Goal: Information Seeking & Learning: Learn about a topic

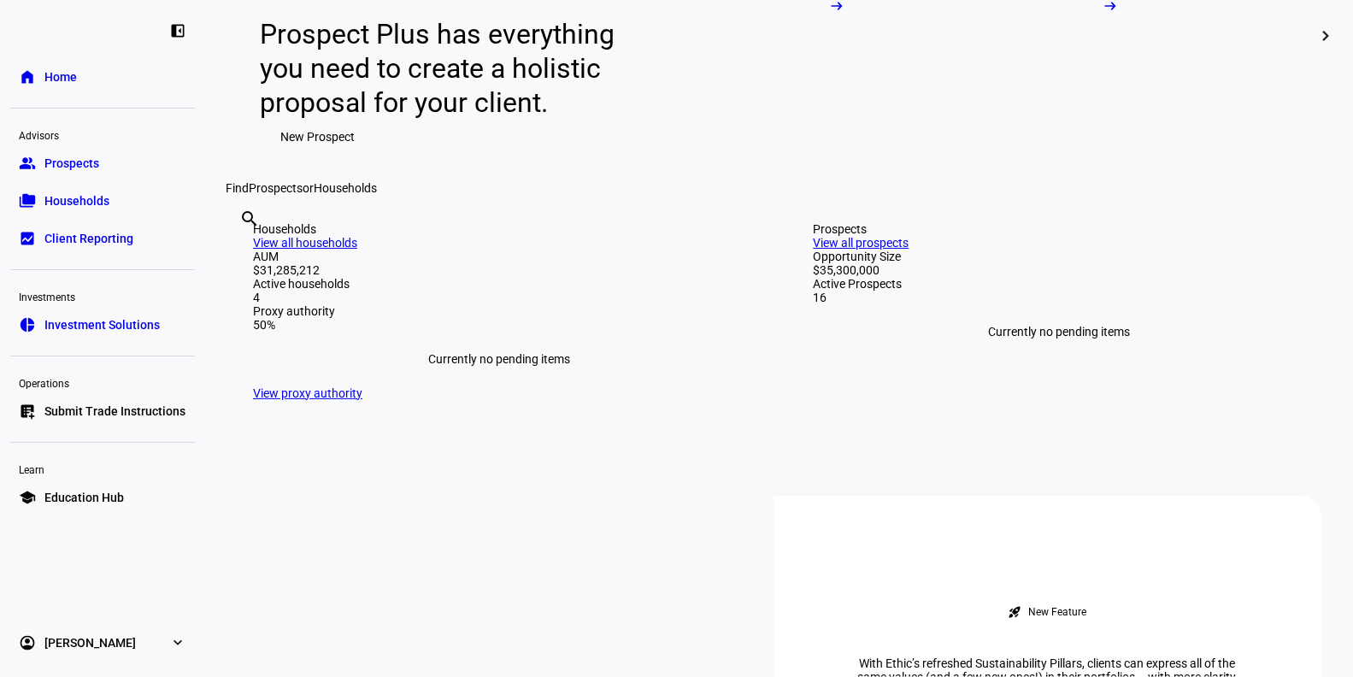
scroll to position [506, 0]
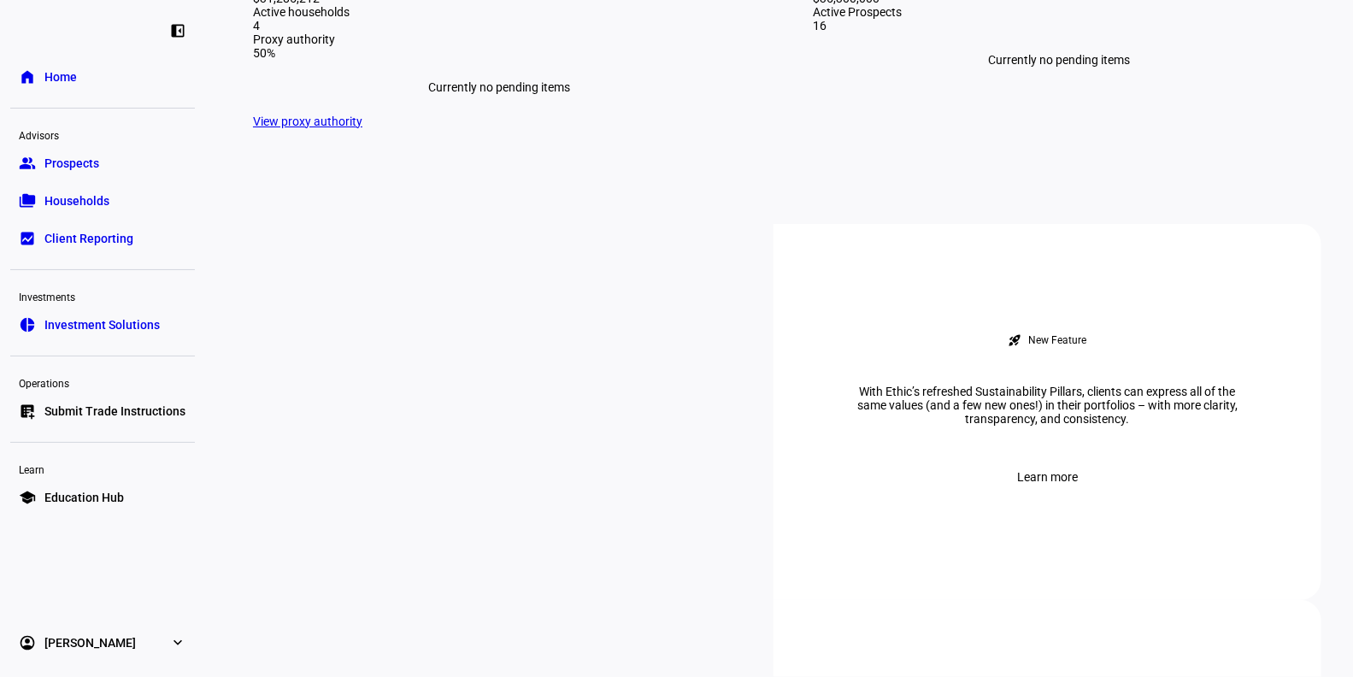
click at [72, 161] on span "Prospects" at bounding box center [71, 163] width 55 height 17
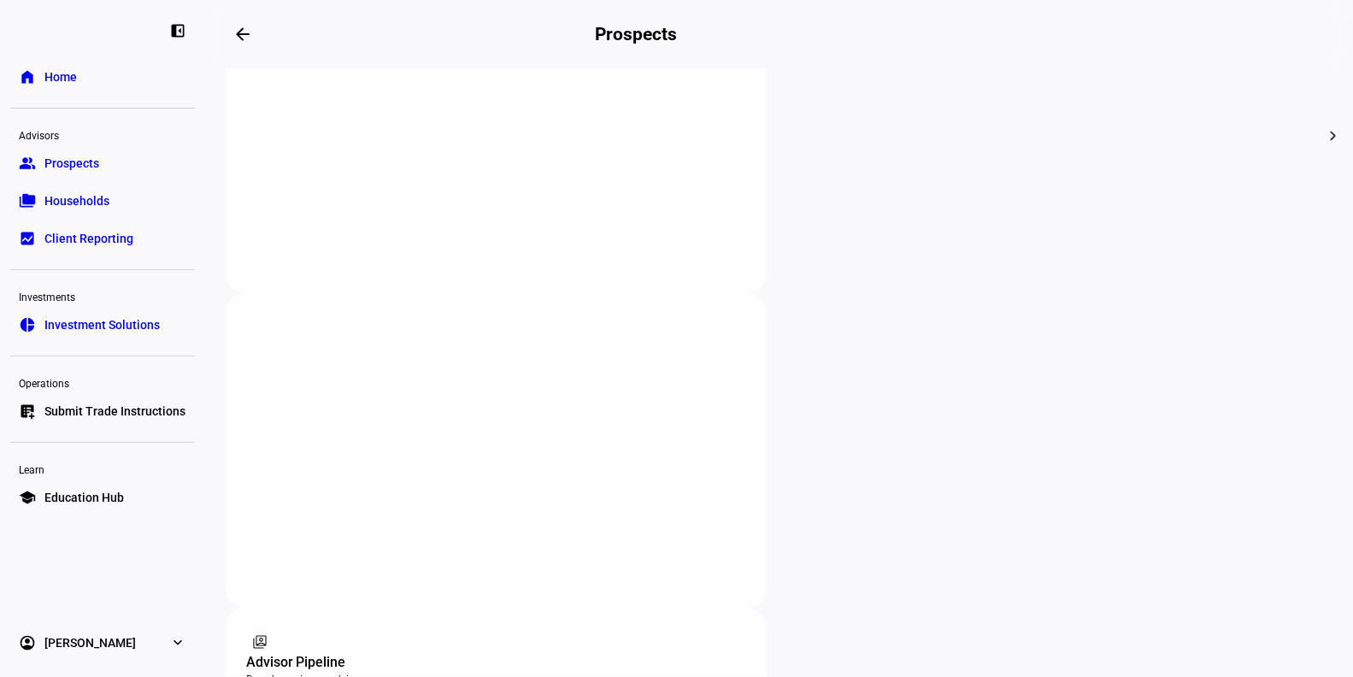
scroll to position [885, 0]
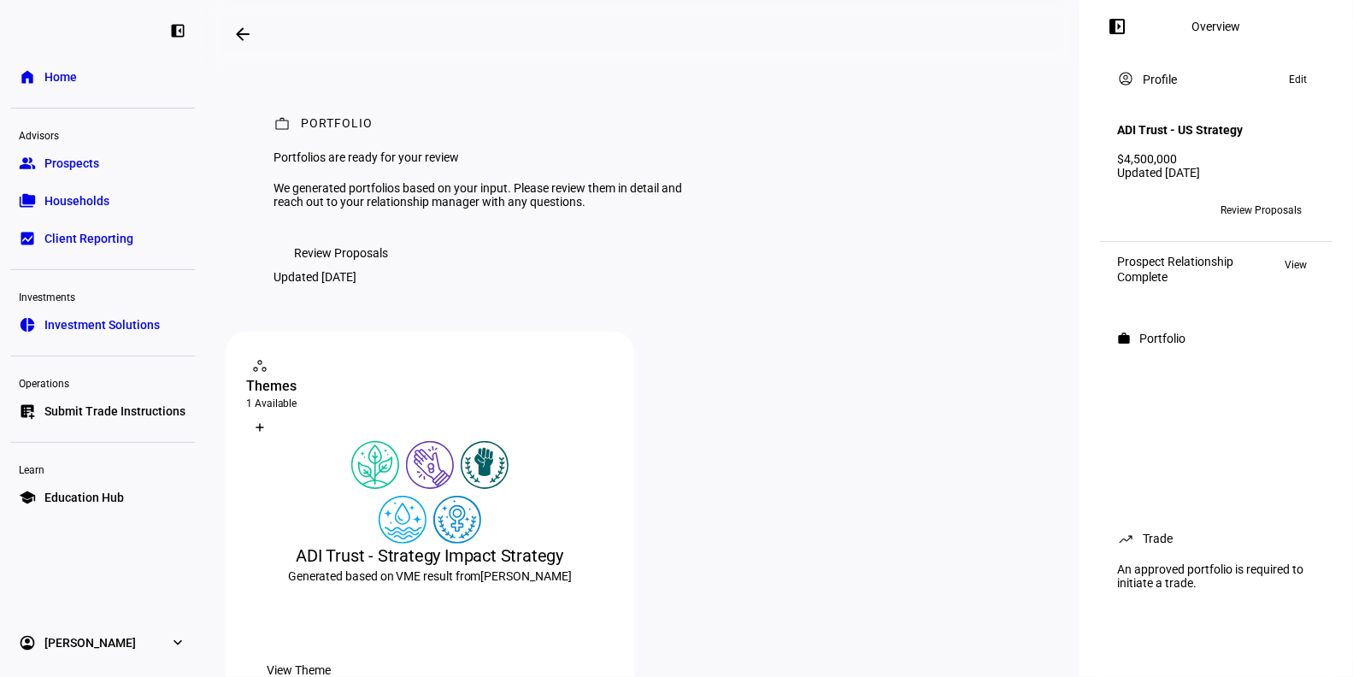
click at [344, 270] on span "Review Proposals" at bounding box center [341, 253] width 94 height 34
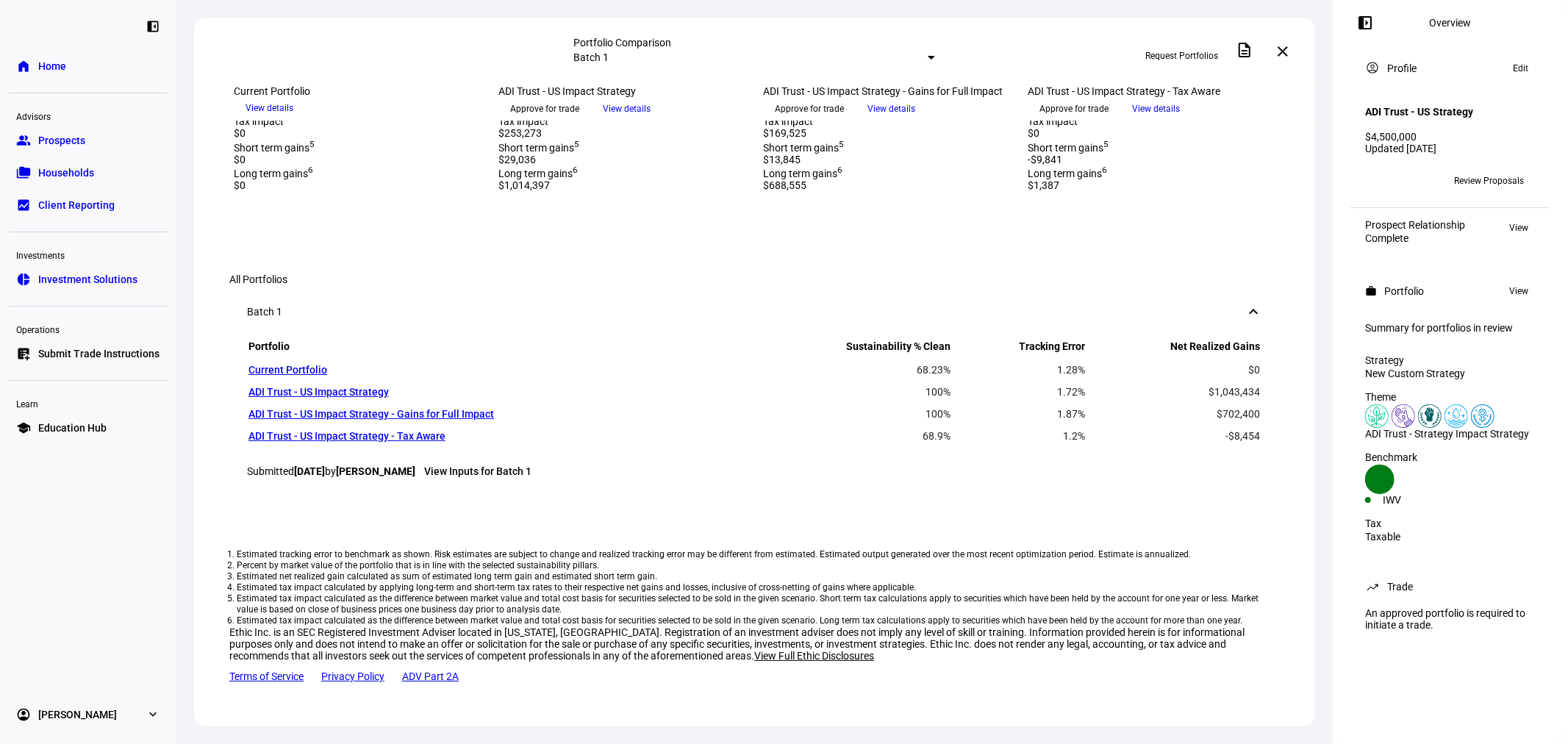
scroll to position [1172, 0]
click at [483, 465] on link "View Inputs for Batch 1" at bounding box center [477, 471] width 108 height 12
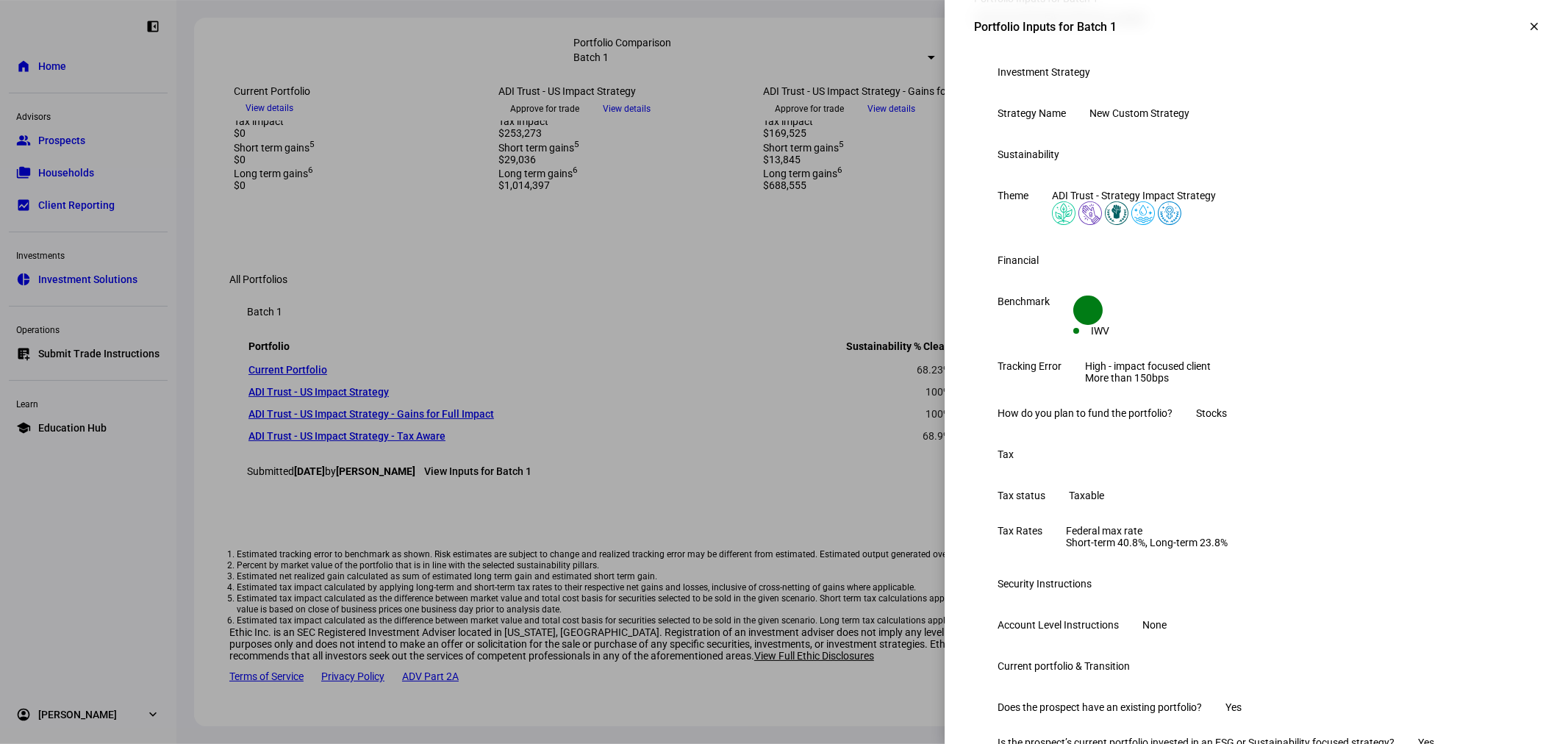
scroll to position [108, 0]
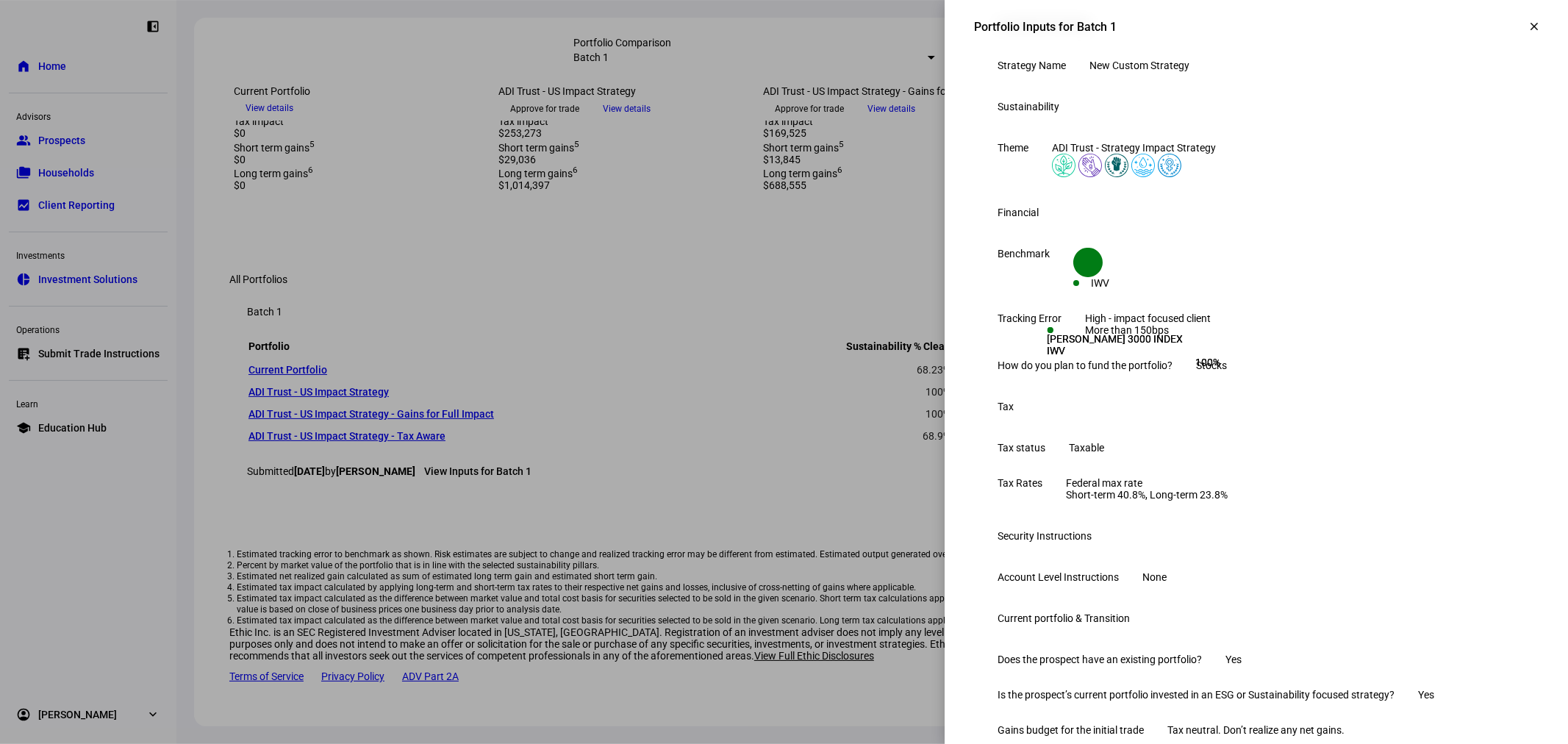
drag, startPoint x: 993, startPoint y: 350, endPoint x: 1354, endPoint y: 343, distance: 361.1
click at [1163, 372] on div "Stocks" at bounding box center [1212, 366] width 31 height 12
click at [1163, 20] on mat-icon "clear" at bounding box center [1534, 26] width 13 height 13
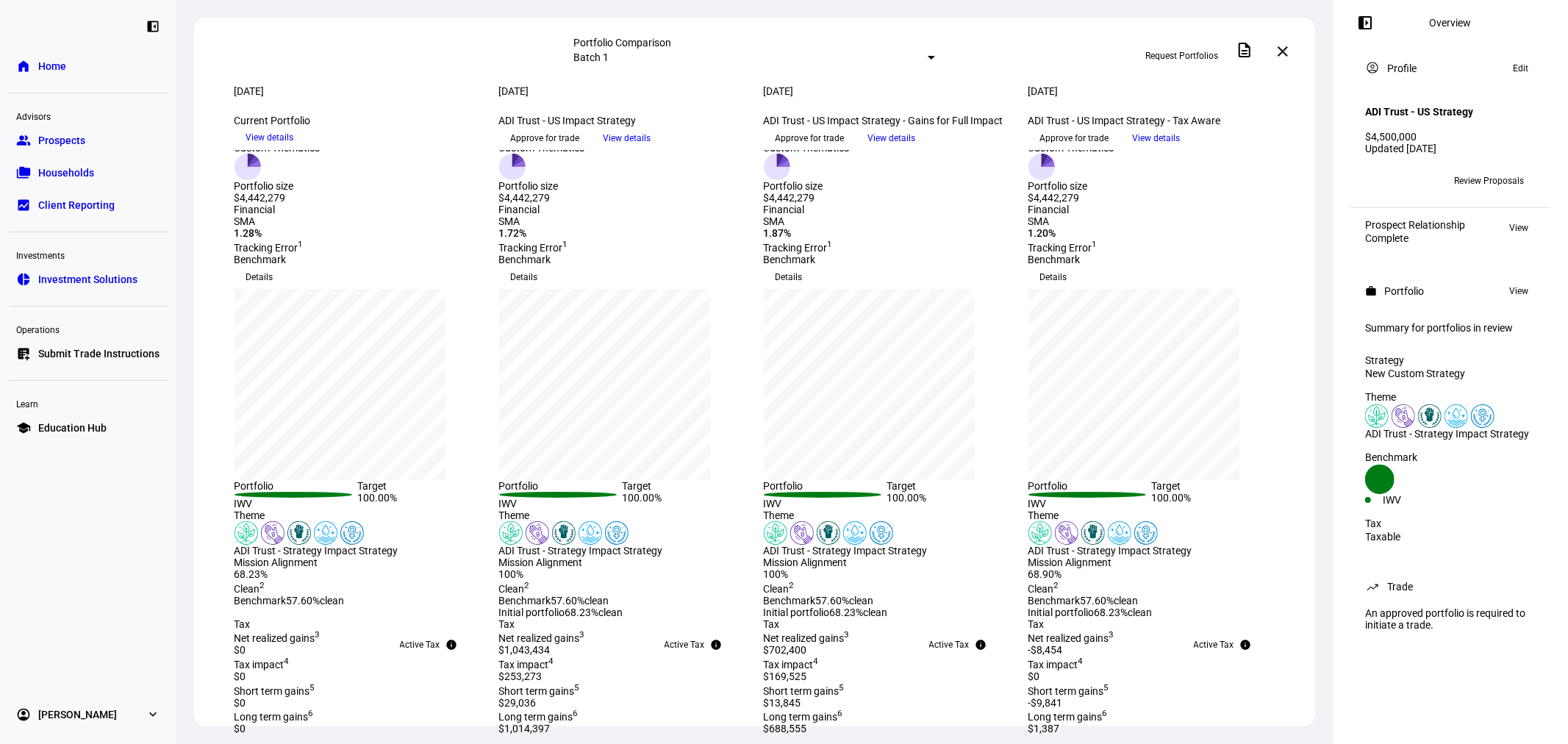
scroll to position [0, 0]
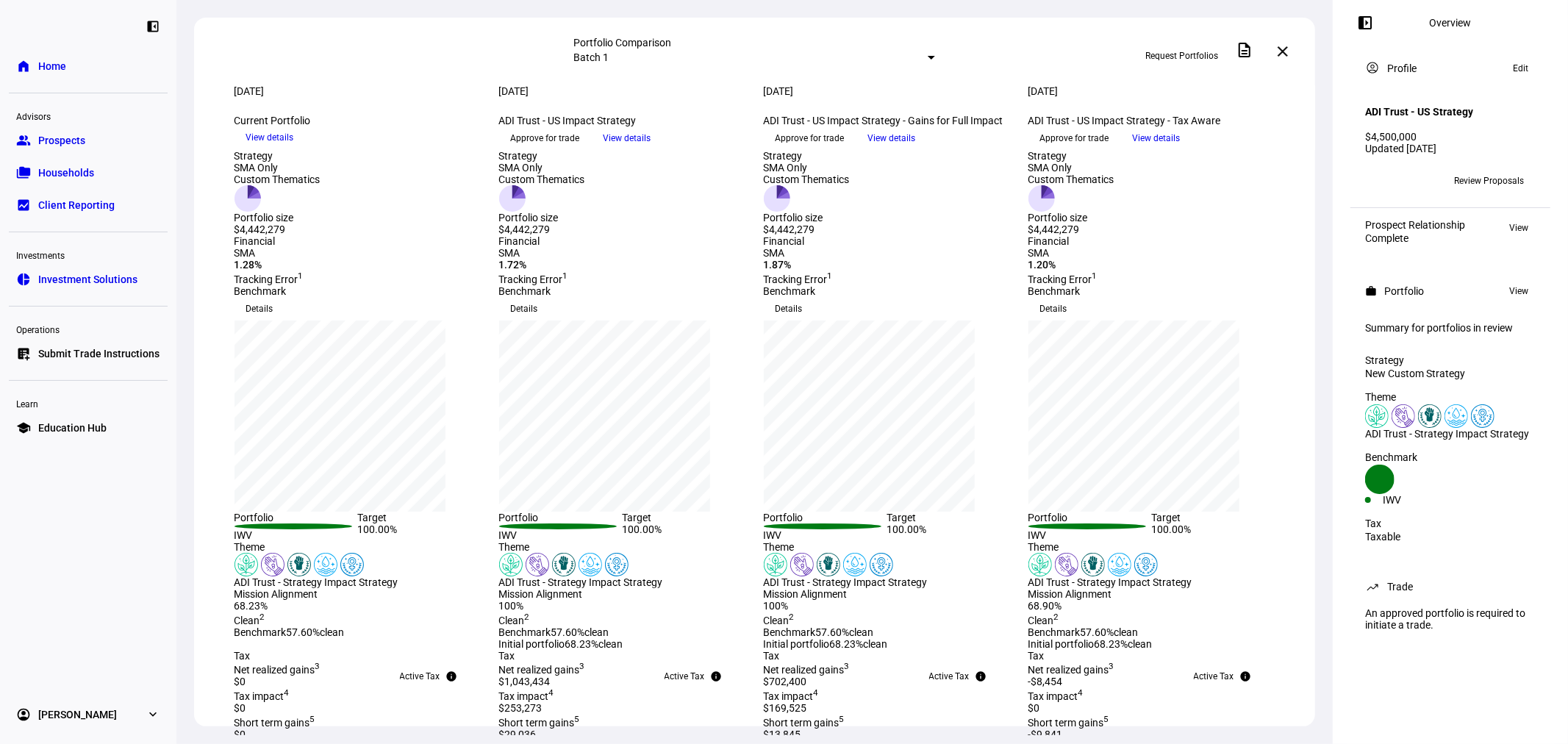
click at [1163, 53] on mat-icon "close" at bounding box center [1282, 52] width 18 height 18
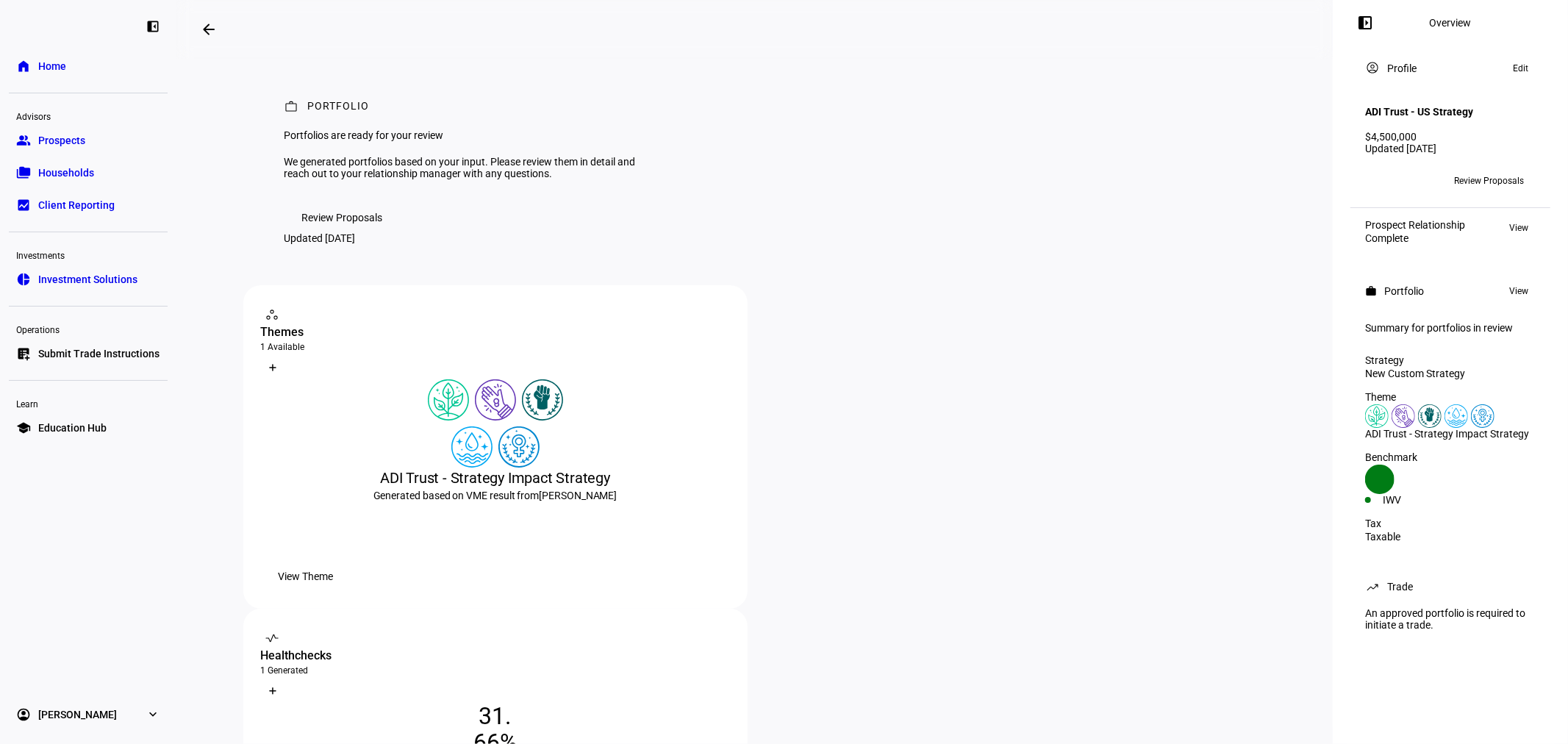
click at [218, 25] on mat-icon "arrow_backwards" at bounding box center [208, 29] width 18 height 18
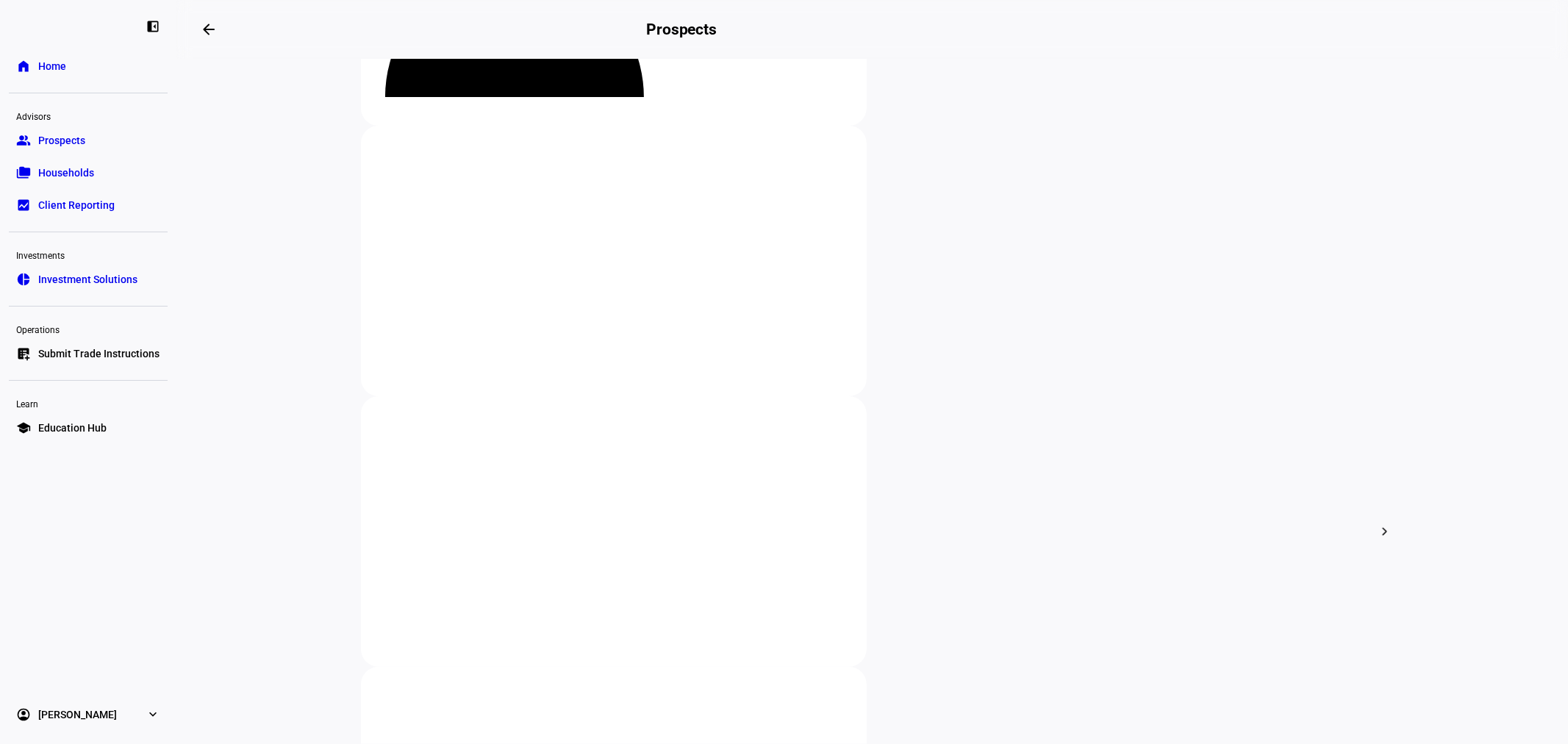
scroll to position [544, 0]
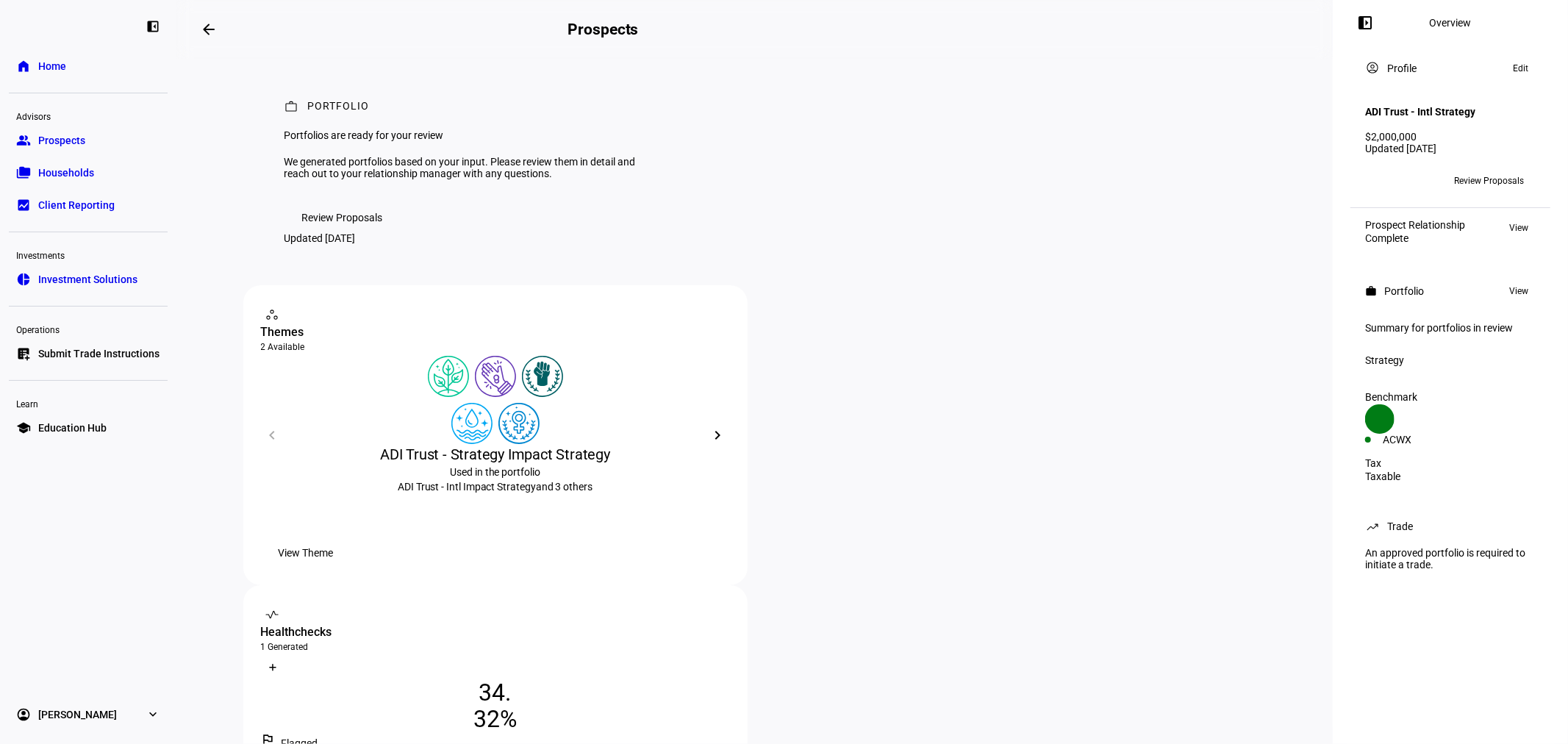
click at [357, 232] on span "Review Proposals" at bounding box center [342, 218] width 81 height 29
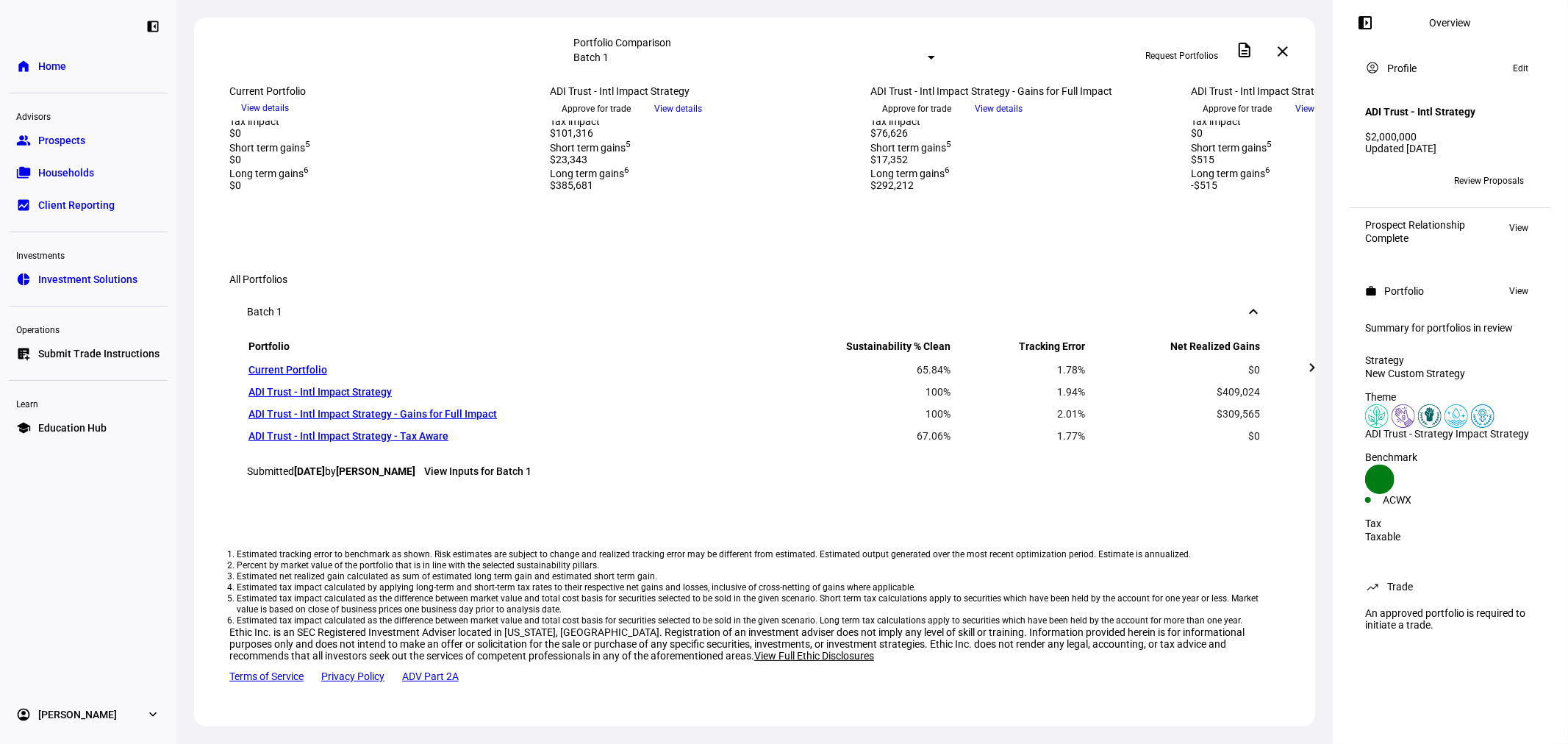
scroll to position [653, 0]
click at [1163, 376] on mat-icon "chevron_right" at bounding box center [1312, 367] width 18 height 18
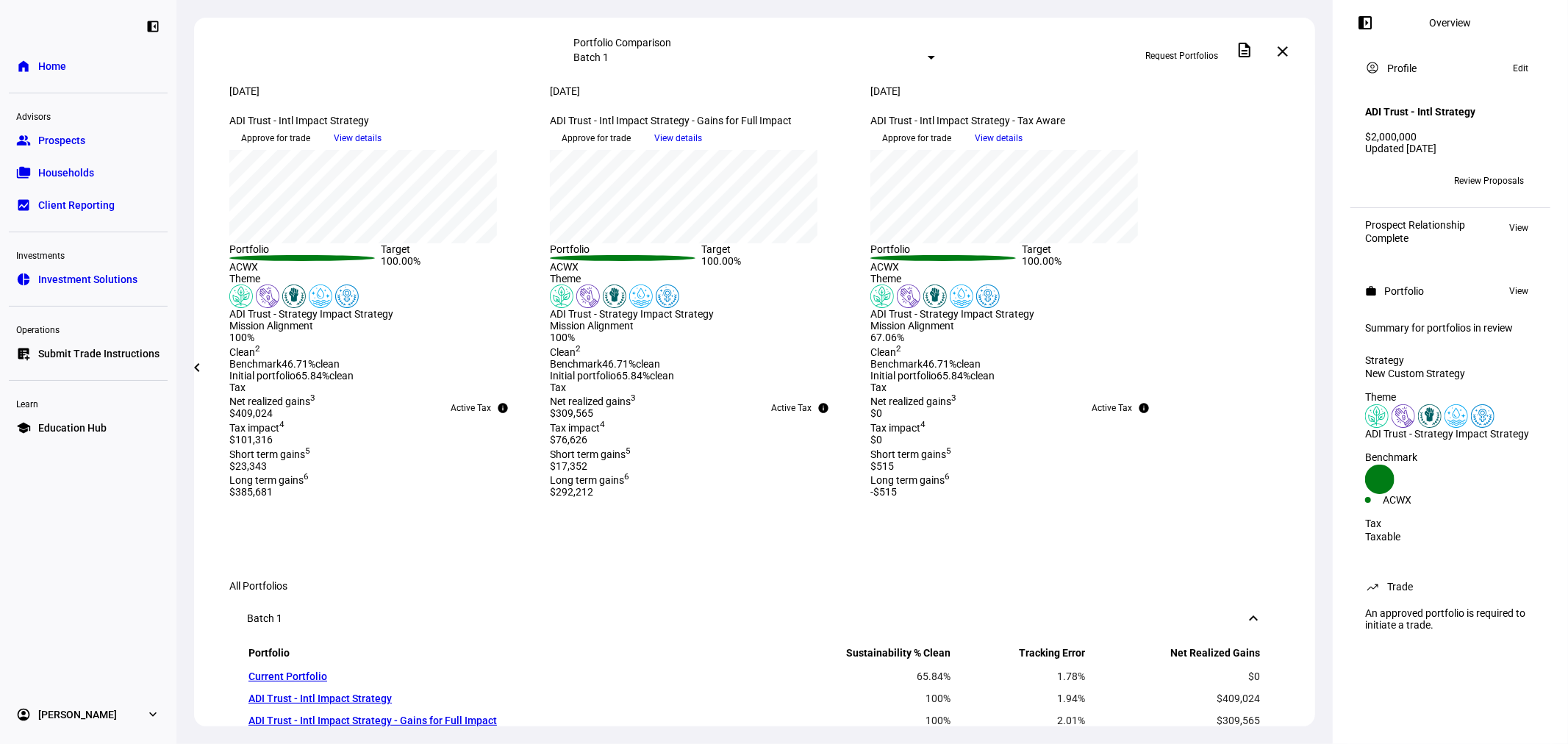
scroll to position [0, 0]
